Goal: Use online tool/utility: Utilize a website feature to perform a specific function

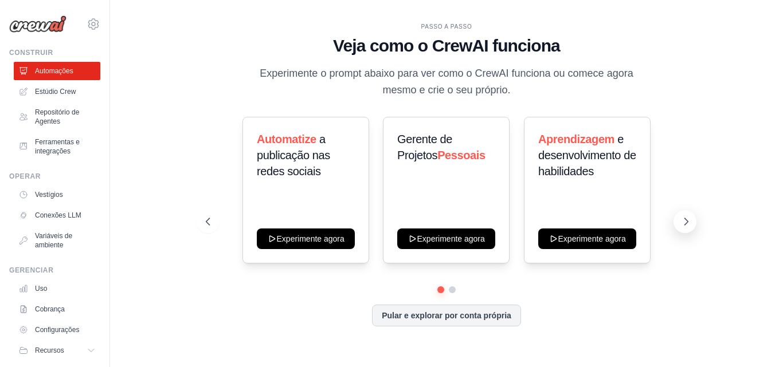
click at [687, 221] on icon at bounding box center [686, 221] width 3 height 7
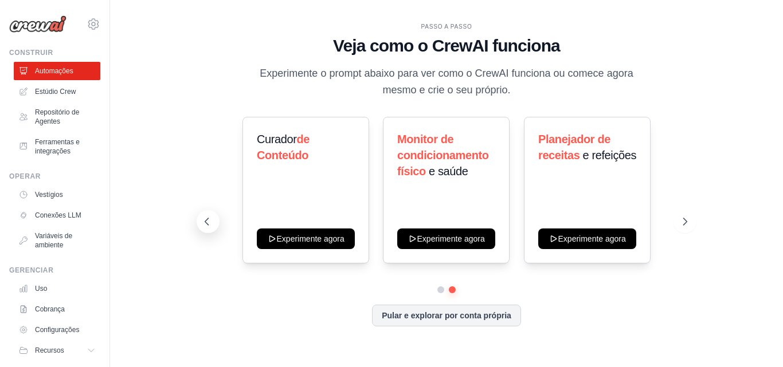
click at [210, 218] on icon at bounding box center [206, 221] width 11 height 11
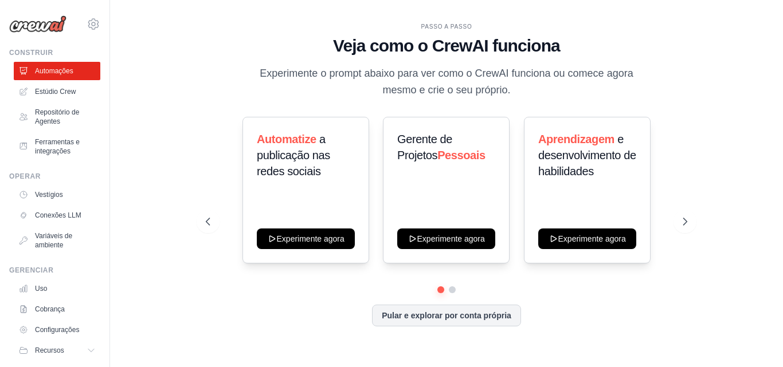
scroll to position [33, 0]
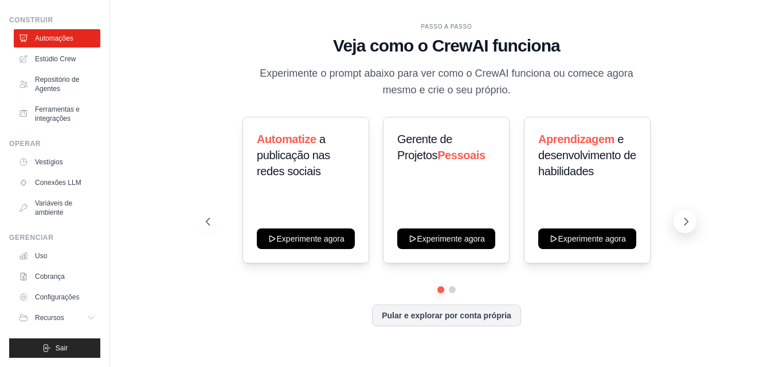
click at [680, 219] on icon at bounding box center [685, 221] width 11 height 11
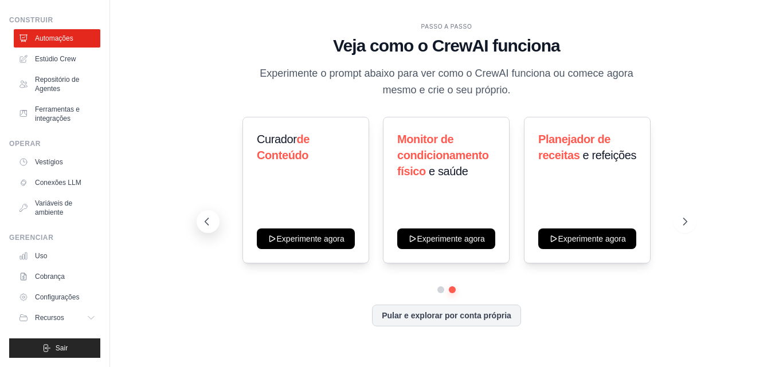
click at [207, 224] on icon at bounding box center [206, 221] width 3 height 7
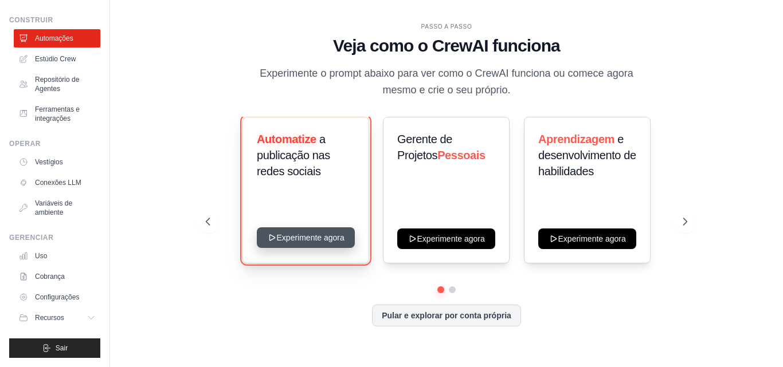
click at [301, 232] on button "Experimente agora" at bounding box center [306, 237] width 98 height 21
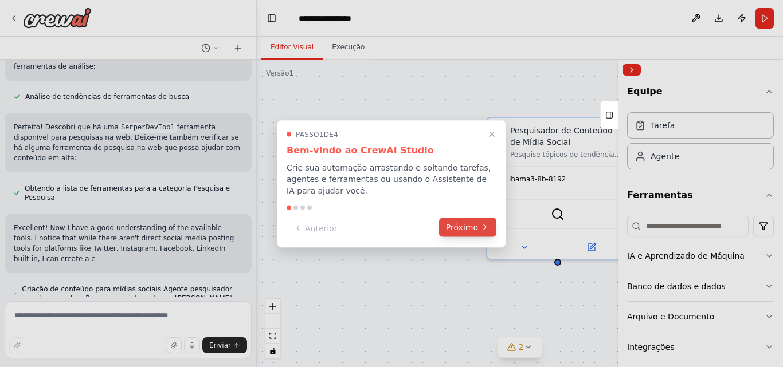
scroll to position [686, 0]
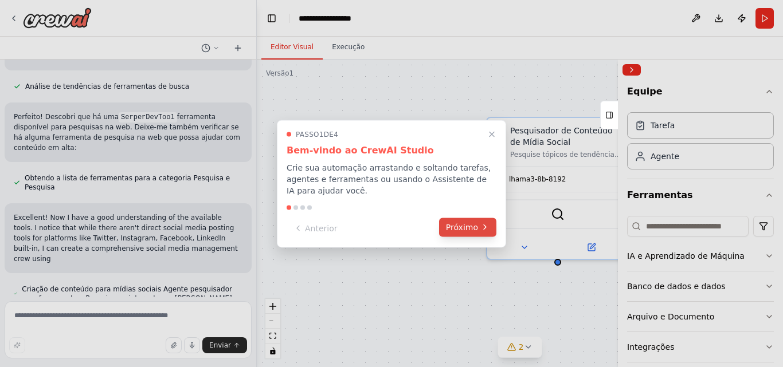
click at [472, 227] on font "Próximo" at bounding box center [462, 226] width 32 height 9
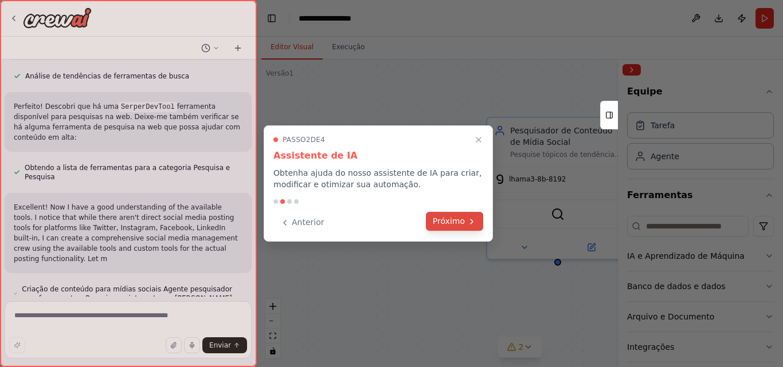
scroll to position [706, 0]
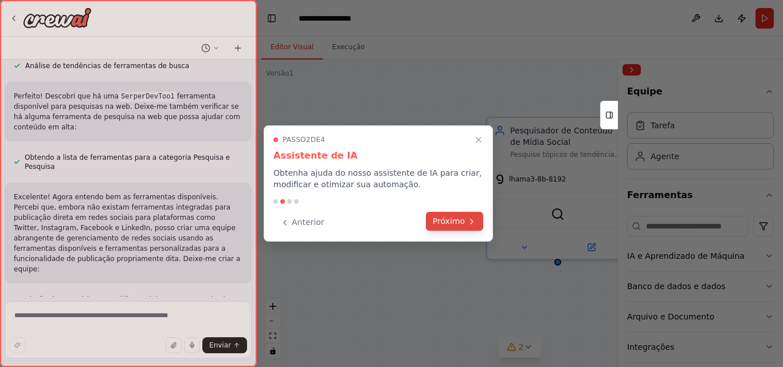
click at [464, 219] on font "Próximo" at bounding box center [449, 221] width 32 height 9
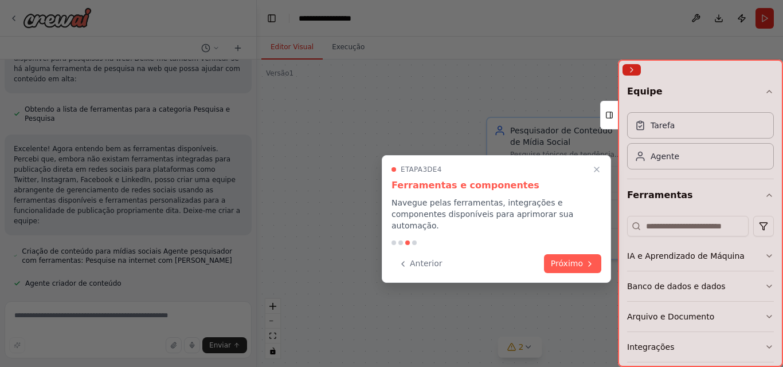
scroll to position [778, 0]
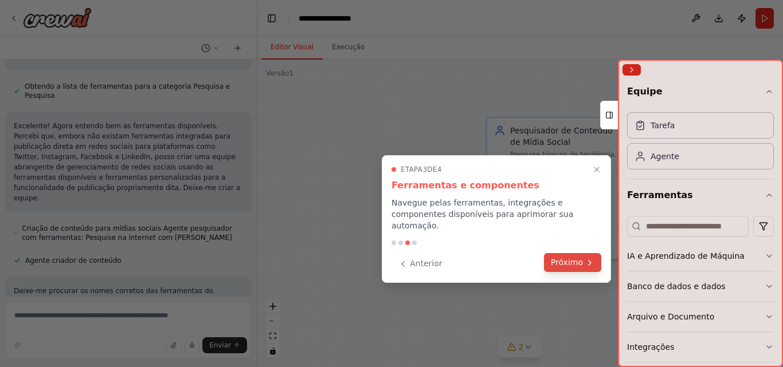
click at [575, 258] on font "Próximo" at bounding box center [567, 262] width 32 height 9
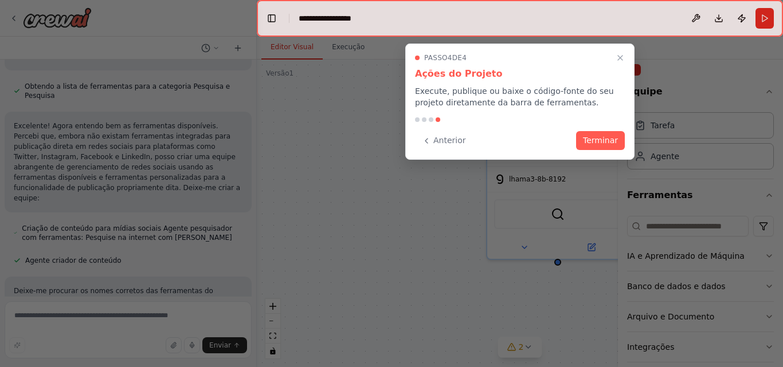
scroll to position [826, 0]
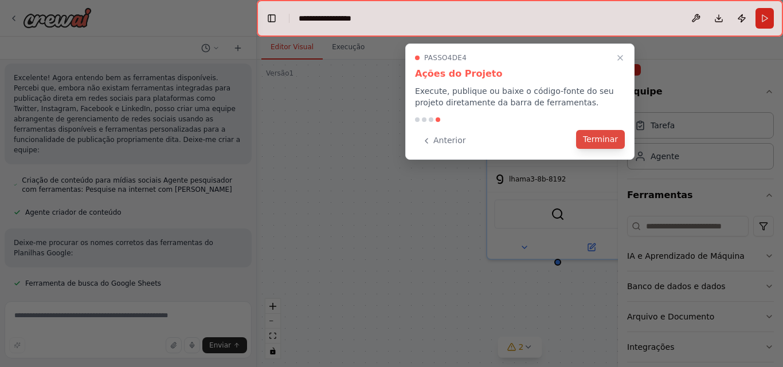
click at [610, 139] on font "Terminar" at bounding box center [600, 139] width 35 height 9
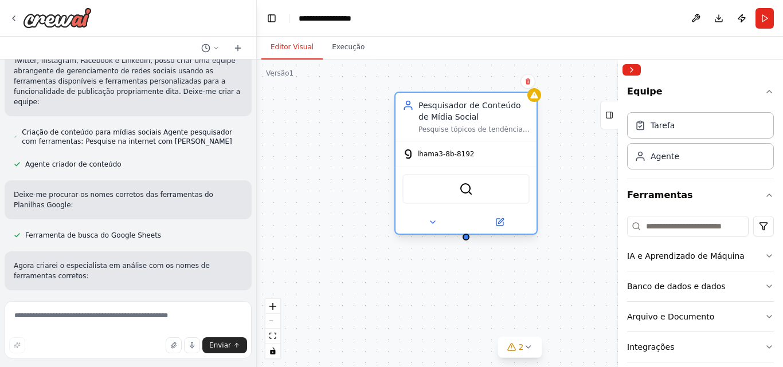
scroll to position [897, 0]
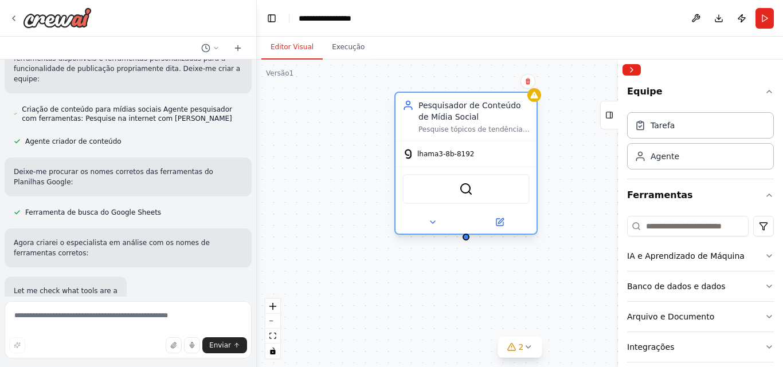
drag, startPoint x: 579, startPoint y: 127, endPoint x: 486, endPoint y: 109, distance: 94.5
click at [486, 109] on font "Pesquisador de Conteúdo de Mídia Social" at bounding box center [469, 111] width 103 height 21
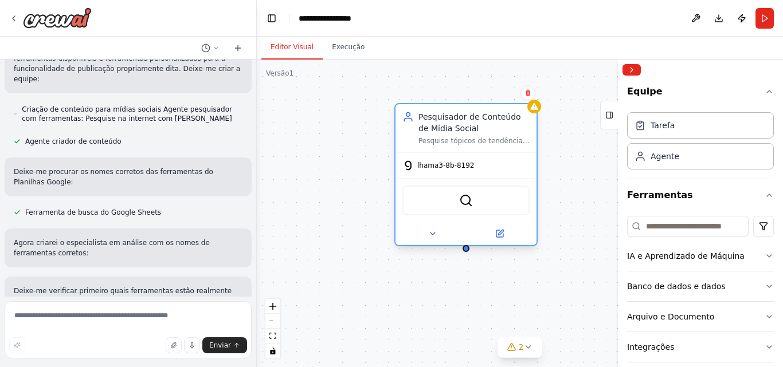
drag, startPoint x: 544, startPoint y: 130, endPoint x: 458, endPoint y: 122, distance: 86.3
click at [458, 122] on div "Pesquisador de Conteúdo de Mídia Social" at bounding box center [473, 122] width 111 height 23
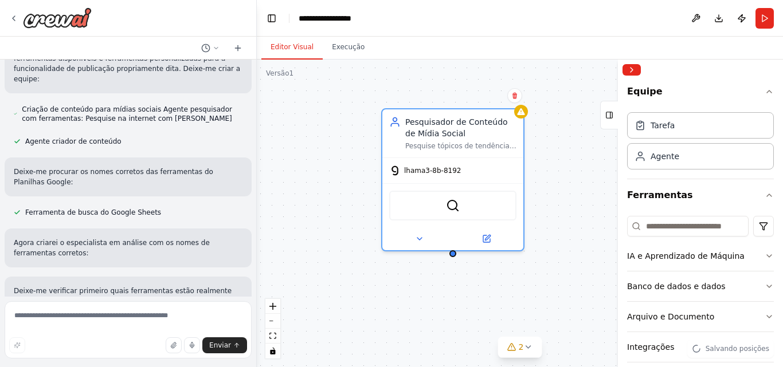
drag, startPoint x: 455, startPoint y: 293, endPoint x: 464, endPoint y: 358, distance: 65.3
click at [431, 296] on div "Pesquisador de Conteúdo de Mídia Social Pesquise tópicos de tendência e ideias …" at bounding box center [520, 214] width 526 height 308
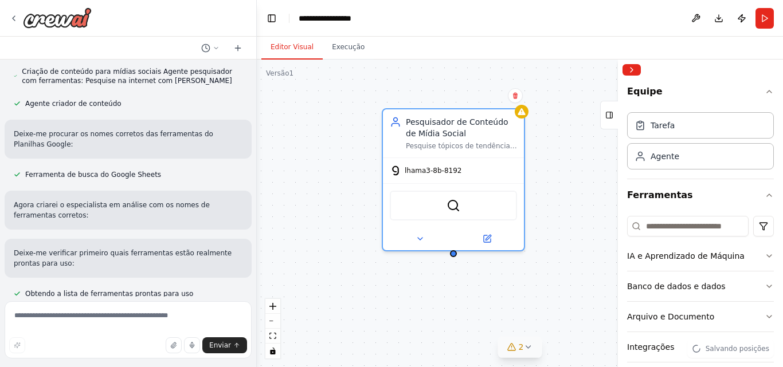
scroll to position [945, 0]
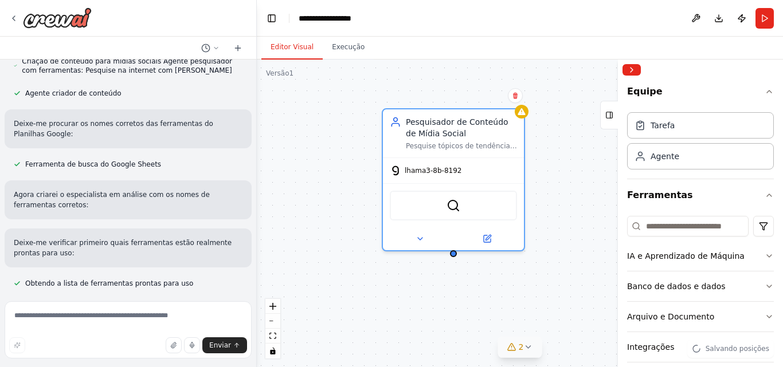
click at [513, 353] on button "2" at bounding box center [520, 347] width 44 height 21
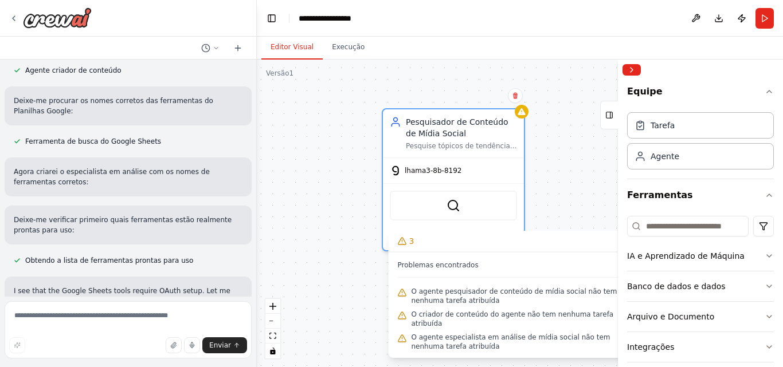
scroll to position [978, 0]
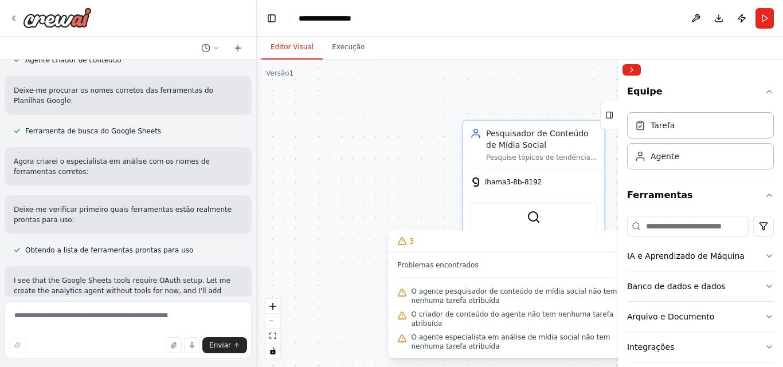
click at [407, 184] on div "Pesquisador de Conteúdo de Mídia Social Pesquise tópicos de tendência e ideias …" at bounding box center [520, 214] width 526 height 308
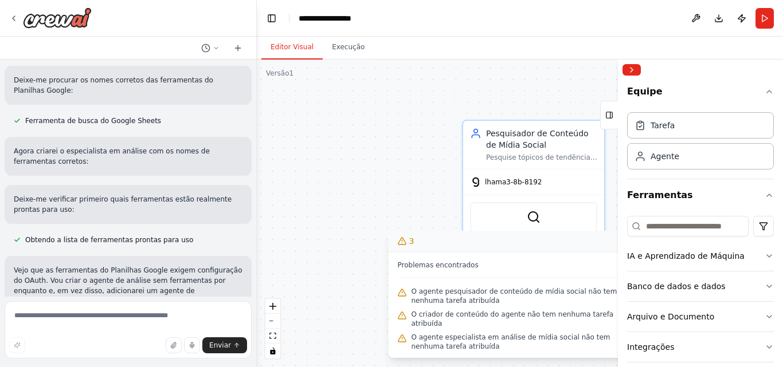
click at [450, 250] on button "3" at bounding box center [519, 241] width 263 height 21
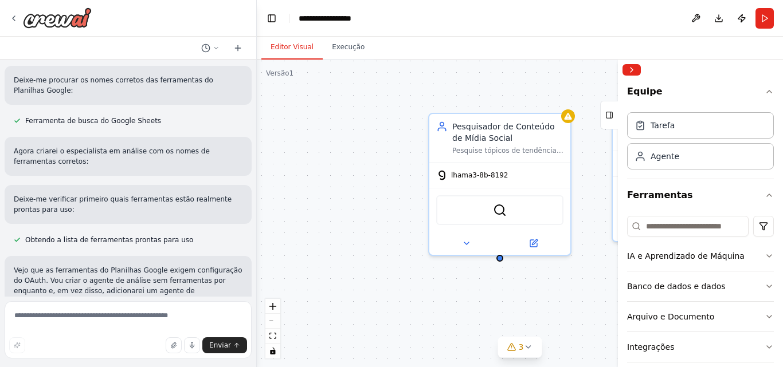
drag, startPoint x: 426, startPoint y: 293, endPoint x: 394, endPoint y: 278, distance: 35.4
click at [393, 284] on div "Pesquisador de Conteúdo de Mídia Social Pesquise tópicos de tendência e ideias …" at bounding box center [520, 214] width 526 height 308
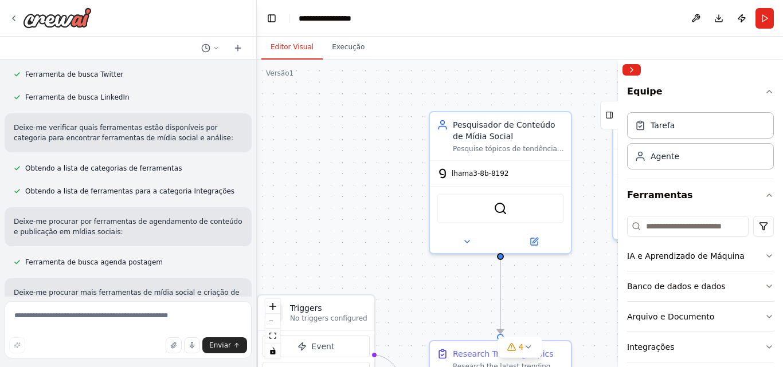
scroll to position [382, 0]
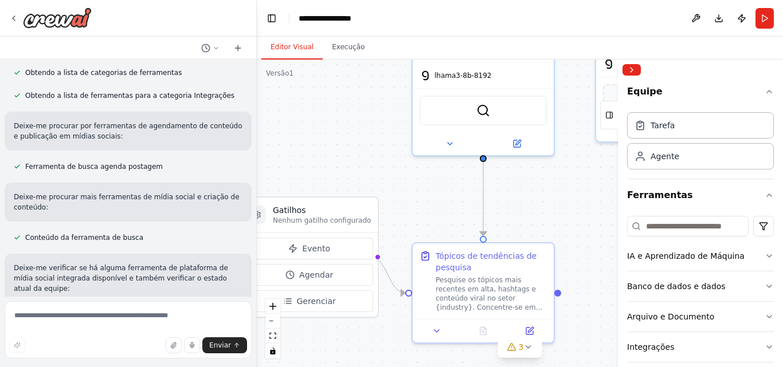
drag, startPoint x: 429, startPoint y: 304, endPoint x: 411, endPoint y: 206, distance: 99.5
click at [411, 206] on div ".deletable-edge-delete-btn { width: 20px; height: 20px; border: 0px solid #ffff…" at bounding box center [520, 214] width 526 height 308
click at [217, 50] on icon at bounding box center [216, 48] width 7 height 7
click at [172, 34] on div at bounding box center [128, 183] width 257 height 367
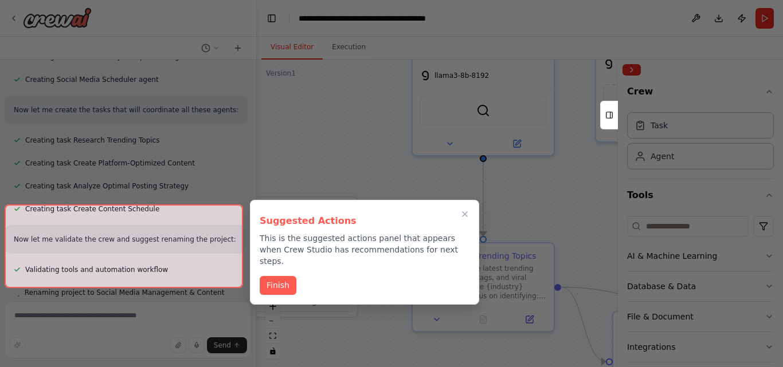
scroll to position [1872, 0]
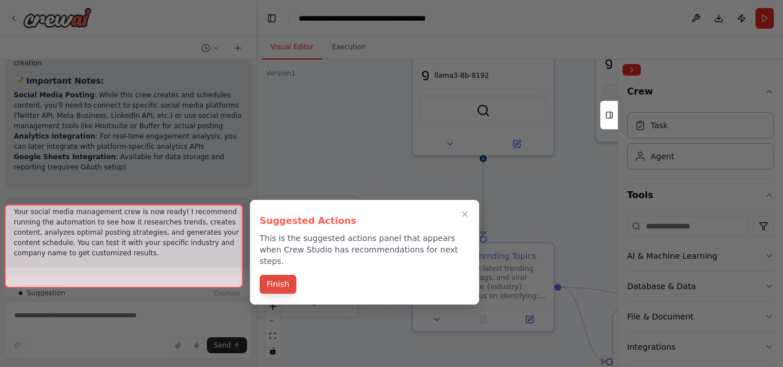
click at [280, 275] on button "Finish" at bounding box center [278, 284] width 37 height 19
